Goal: Transaction & Acquisition: Purchase product/service

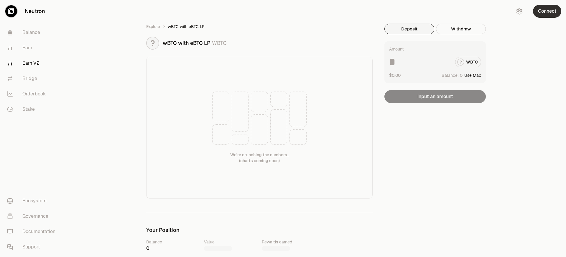
click at [547, 11] on button "Connect" at bounding box center [547, 11] width 28 height 13
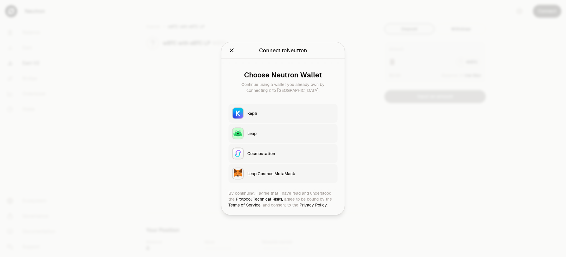
click at [291, 173] on div "Leap Cosmos MetaMask" at bounding box center [290, 173] width 87 height 6
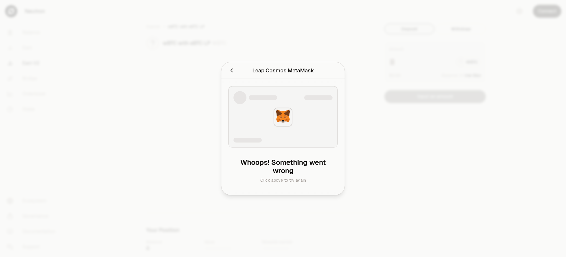
click at [283, 74] on div "Leap Cosmos MetaMask" at bounding box center [283, 70] width 62 height 8
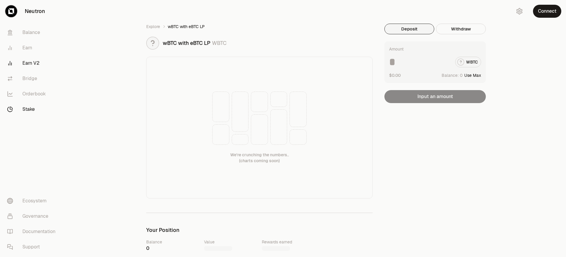
click at [33, 109] on link "Stake" at bounding box center [32, 108] width 61 height 15
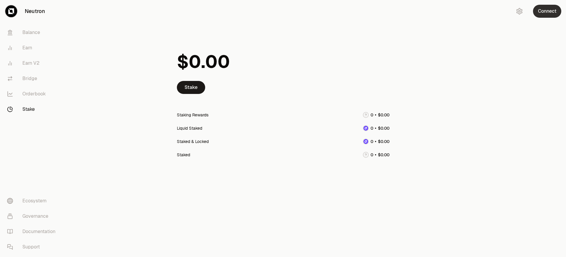
click at [547, 11] on button "Connect" at bounding box center [547, 11] width 28 height 13
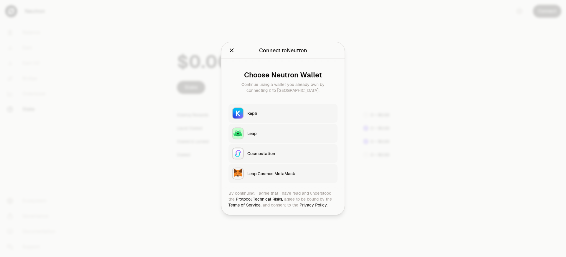
click at [291, 173] on div "Leap Cosmos MetaMask" at bounding box center [290, 173] width 87 height 6
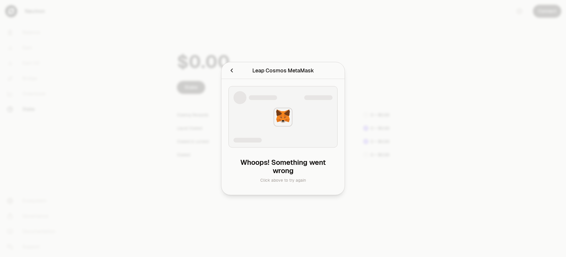
click at [229, 69] on h2 "Leap Cosmos MetaMask" at bounding box center [283, 71] width 109 height 12
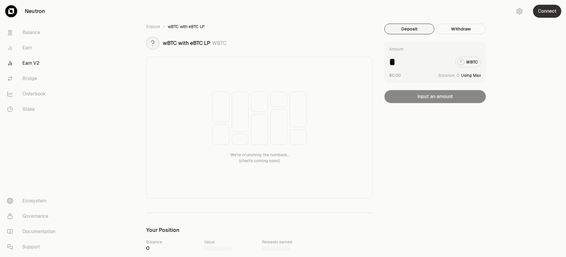
click at [547, 11] on button "Connect" at bounding box center [547, 11] width 28 height 13
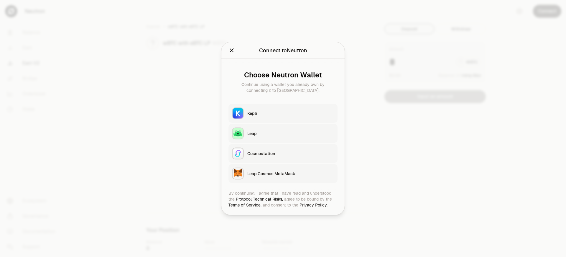
click at [291, 173] on div "Leap Cosmos MetaMask" at bounding box center [290, 173] width 87 height 6
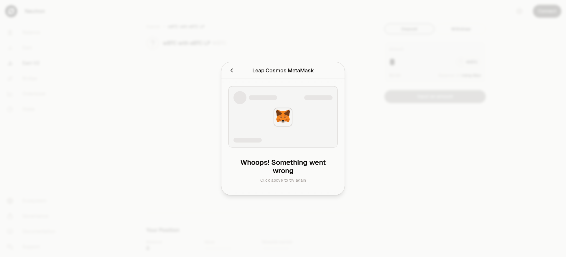
click at [229, 69] on h2 "Leap Cosmos MetaMask" at bounding box center [283, 71] width 109 height 12
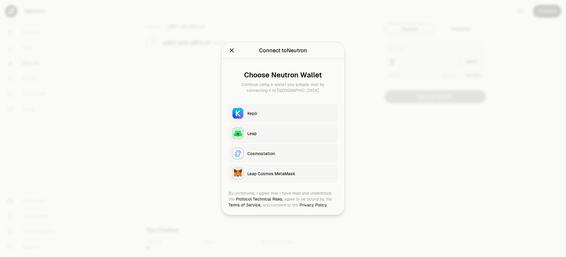
click at [291, 173] on div "Leap Cosmos MetaMask" at bounding box center [290, 173] width 87 height 6
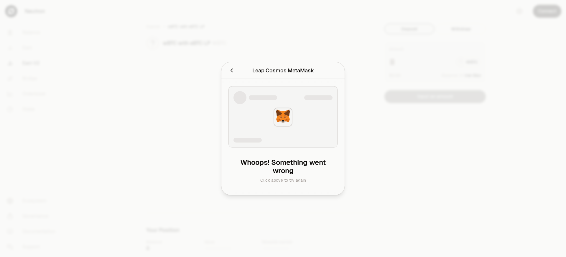
click at [283, 74] on div "Leap Cosmos MetaMask" at bounding box center [283, 70] width 62 height 8
click at [229, 69] on h2 "Leap Cosmos MetaMask" at bounding box center [283, 71] width 109 height 12
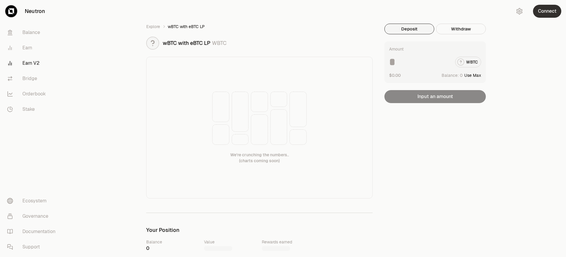
click at [547, 11] on button "Connect" at bounding box center [547, 11] width 28 height 13
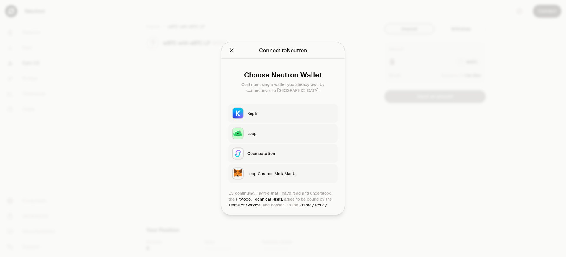
click at [291, 173] on div "Leap Cosmos MetaMask" at bounding box center [290, 173] width 87 height 6
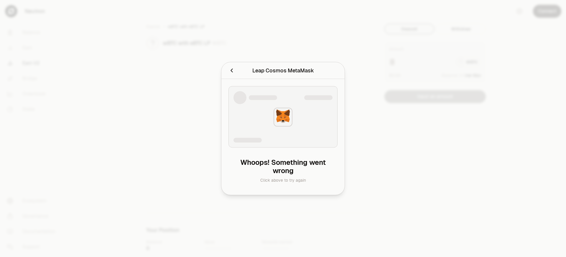
click at [283, 74] on div "Leap Cosmos MetaMask" at bounding box center [283, 70] width 62 height 8
click at [547, 11] on div at bounding box center [283, 128] width 566 height 257
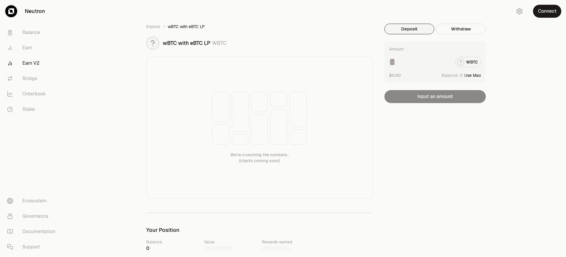
click at [474, 75] on button "Use Max" at bounding box center [473, 75] width 17 height 6
type input "*"
click at [474, 75] on button "Use Max" at bounding box center [473, 75] width 17 height 6
type input "*"
